Goal: Task Accomplishment & Management: Manage account settings

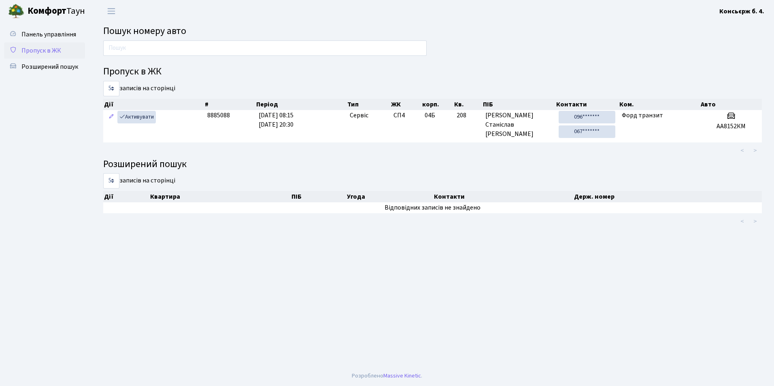
click at [54, 44] on link "Пропуск в ЖК" at bounding box center [44, 51] width 81 height 16
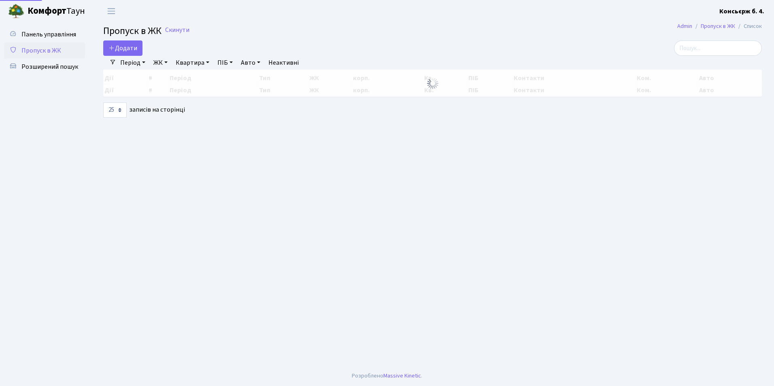
select select "25"
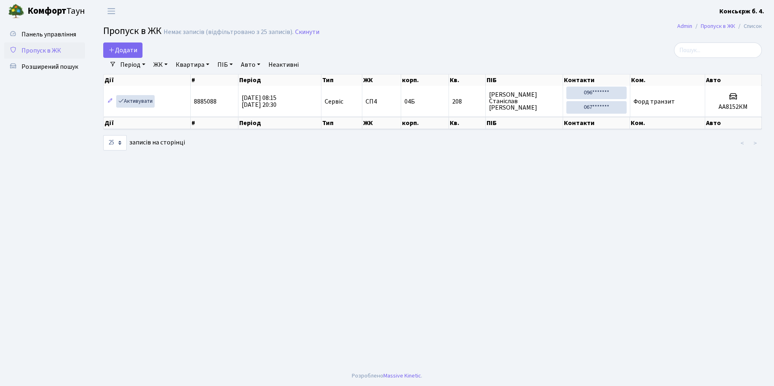
click at [63, 49] on link "Пропуск в ЖК" at bounding box center [44, 51] width 81 height 16
select select "25"
click at [286, 137] on div "10 25 50 100 250 500 1,000 записів на сторінці" at bounding box center [208, 142] width 211 height 15
